Goal: Check status: Check status

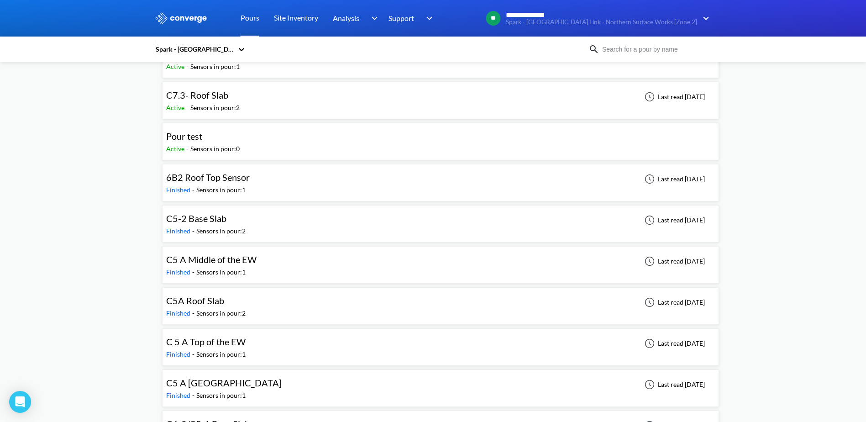
scroll to position [137, 0]
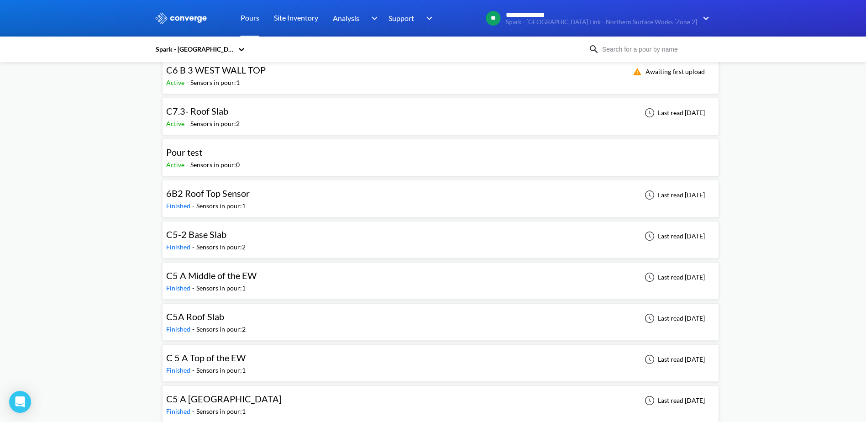
click at [225, 129] on div "C7.3- Roof Slab Active - Sensors in pour: 2 Last read [DATE]" at bounding box center [440, 116] width 549 height 29
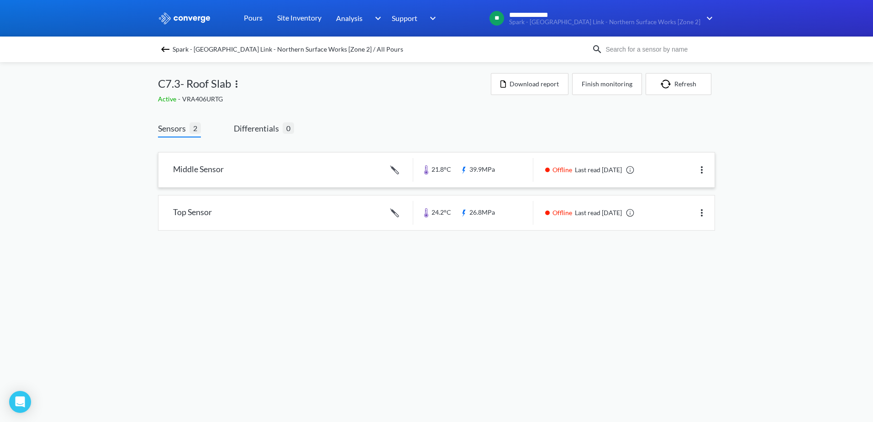
click at [284, 174] on link at bounding box center [436, 170] width 556 height 35
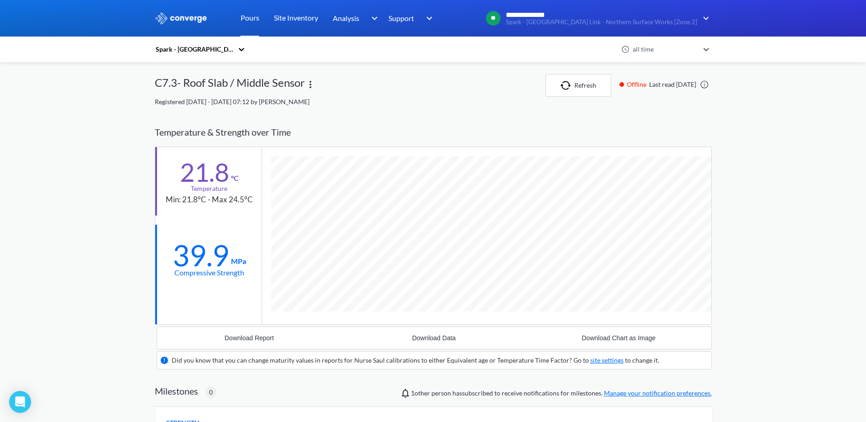
scroll to position [570, 557]
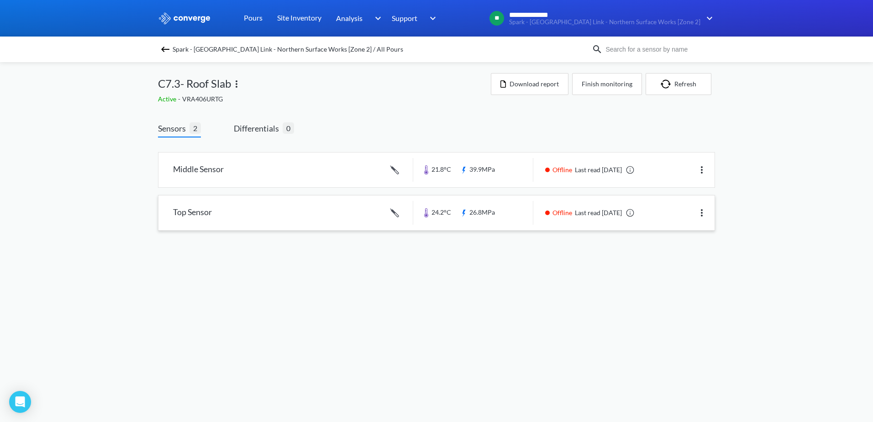
click at [326, 222] on link at bounding box center [436, 212] width 556 height 35
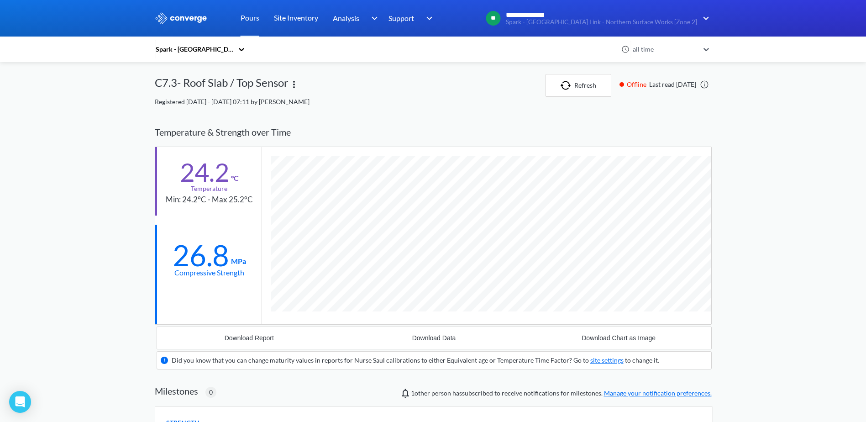
scroll to position [570, 557]
click at [560, 90] on button "Refresh" at bounding box center [579, 85] width 66 height 23
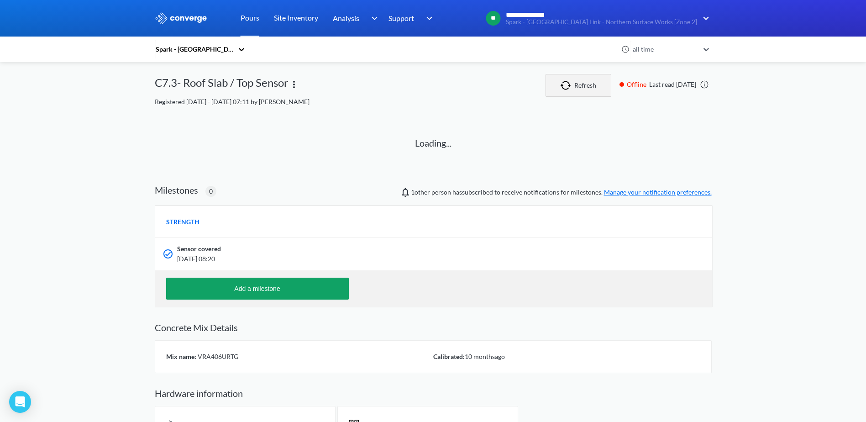
click at [563, 82] on img "button" at bounding box center [568, 85] width 14 height 9
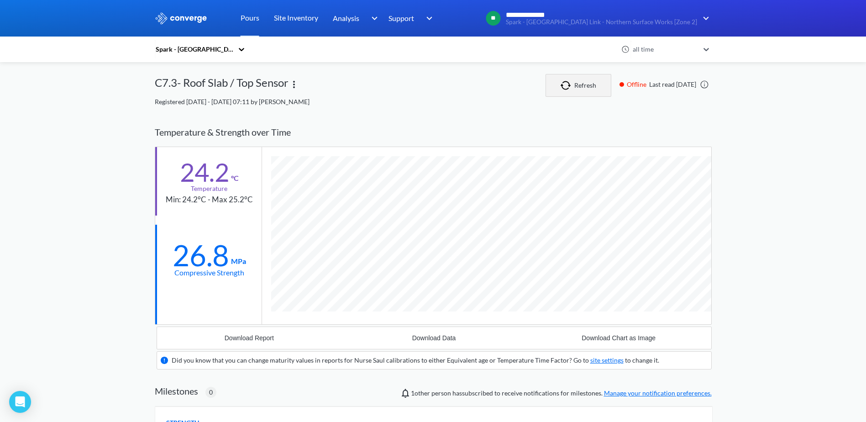
click at [569, 89] on button "Refresh" at bounding box center [579, 85] width 66 height 23
